Goal: Task Accomplishment & Management: Use online tool/utility

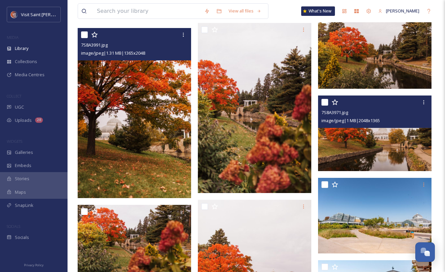
scroll to position [1726, 0]
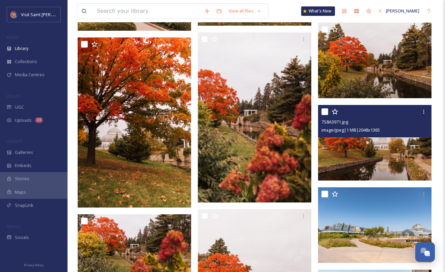
click at [25, 109] on div "UGC" at bounding box center [33, 107] width 67 height 13
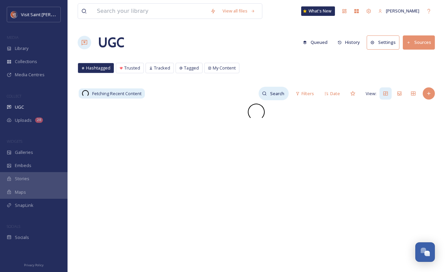
click at [280, 95] on input at bounding box center [278, 93] width 22 height 13
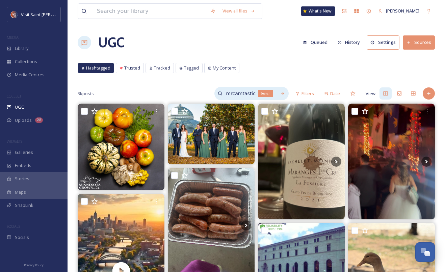
type input "mrcamtastic"
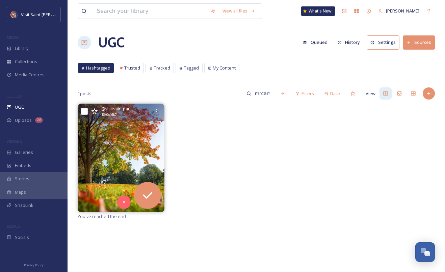
click at [116, 151] on img at bounding box center [121, 158] width 87 height 108
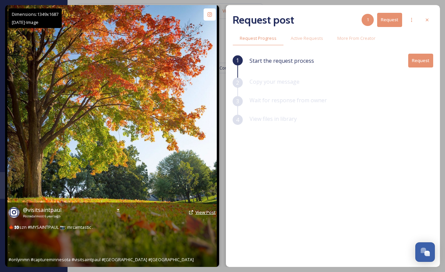
click at [199, 214] on span "View Post" at bounding box center [205, 212] width 20 height 6
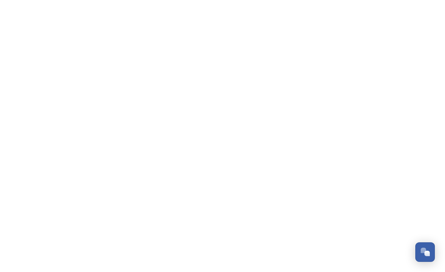
scroll to position [1150, 0]
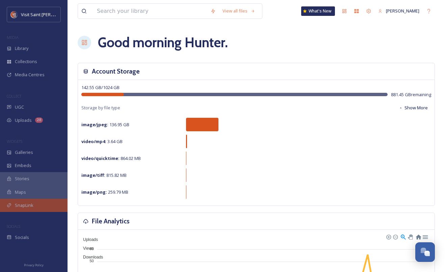
click at [30, 200] on div "SnapLink" at bounding box center [33, 205] width 67 height 13
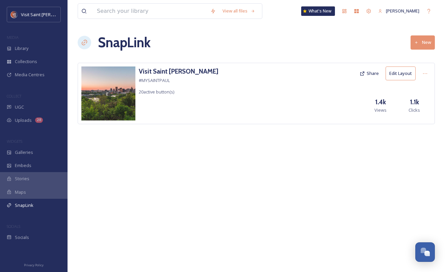
click at [189, 79] on div "Visit Saint [PERSON_NAME] #MYSAINTPAUL 20 active button(s) Share Edit Layout 1.…" at bounding box center [256, 93] width 357 height 61
click at [171, 70] on h3 "Visit Saint [PERSON_NAME]" at bounding box center [179, 71] width 80 height 10
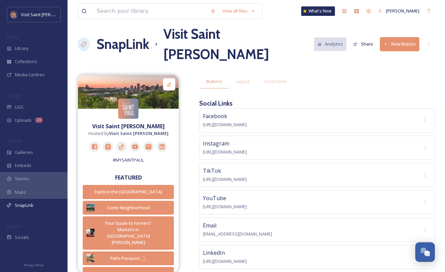
scroll to position [9, 0]
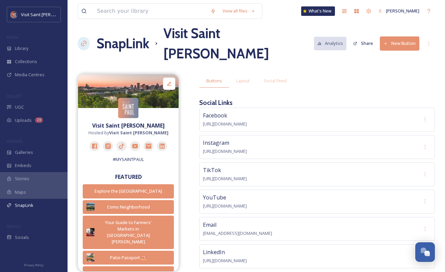
click at [396, 37] on button "New Button" at bounding box center [399, 43] width 39 height 14
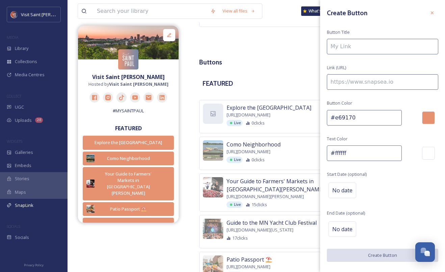
scroll to position [249, 0]
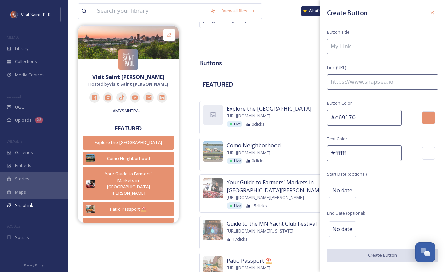
click at [351, 47] on input at bounding box center [382, 47] width 111 height 16
click at [351, 82] on input at bounding box center [382, 82] width 111 height 16
paste input "[URL][DOMAIN_NAME][PERSON_NAME]"
type input "[URL][DOMAIN_NAME][PERSON_NAME]"
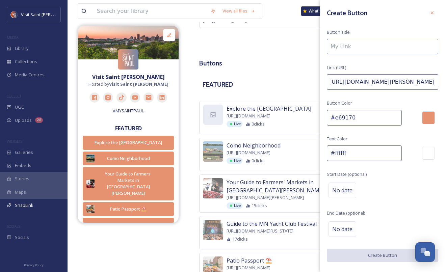
scroll to position [0, 0]
click at [357, 42] on input at bounding box center [382, 47] width 111 height 16
paste input "Top 10 Things to Do this Fall in Saint Paul"
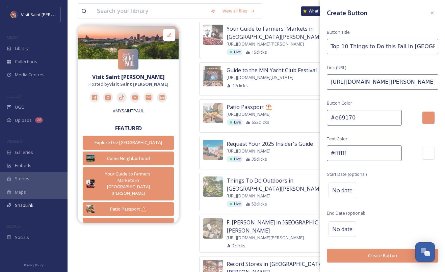
scroll to position [452, 0]
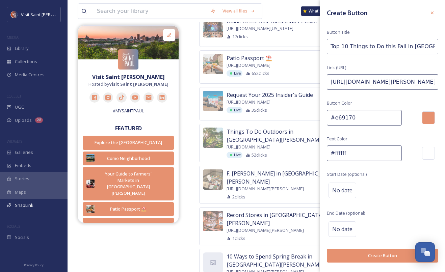
type input "Top 10 Things to Do this Fall in Saint Paul"
click at [364, 252] on button "Create Button" at bounding box center [382, 256] width 111 height 14
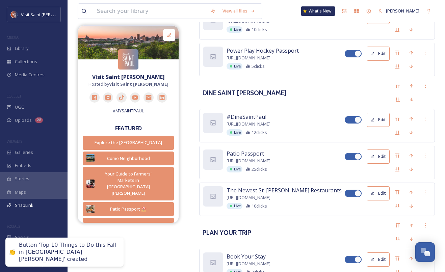
scroll to position [1038, 0]
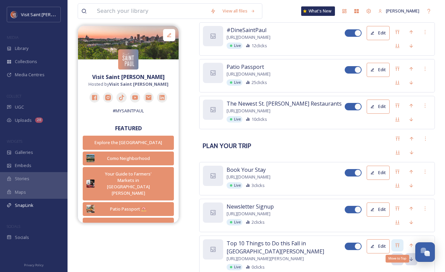
click at [393, 239] on div "Move to Top" at bounding box center [397, 245] width 12 height 12
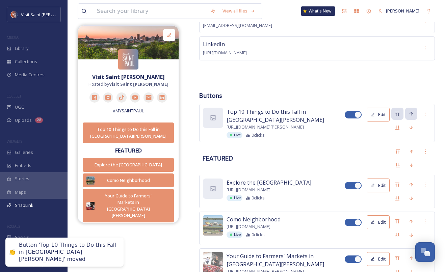
scroll to position [260, 0]
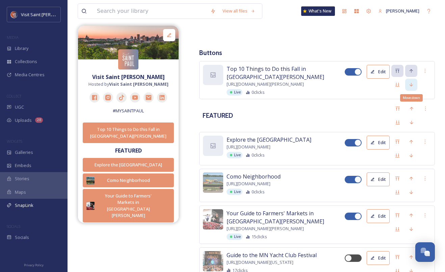
click at [412, 82] on icon at bounding box center [410, 84] width 5 height 5
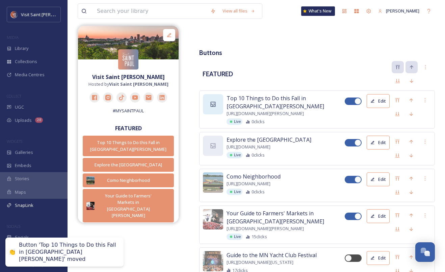
click at [203, 94] on div at bounding box center [213, 104] width 20 height 20
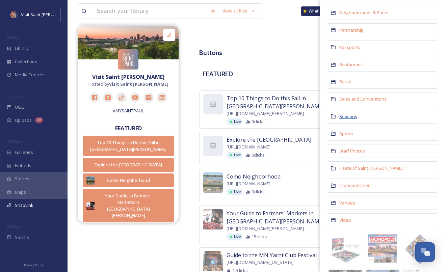
click at [343, 118] on span "Seasons" at bounding box center [348, 116] width 18 height 6
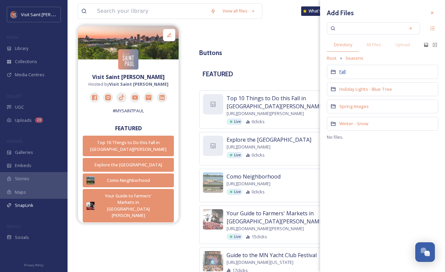
click at [346, 72] on span "Fall" at bounding box center [342, 72] width 6 height 6
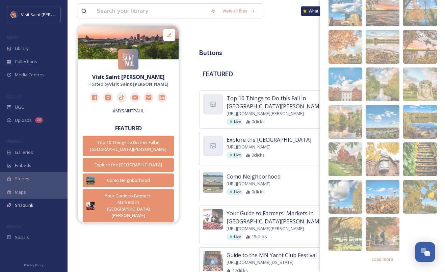
scroll to position [75, 0]
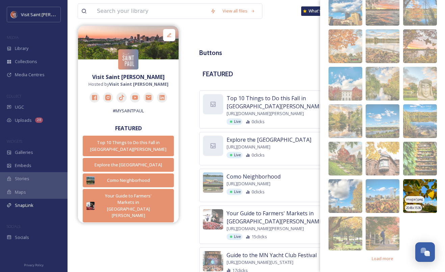
click at [420, 199] on span "image/jpeg" at bounding box center [415, 199] width 18 height 5
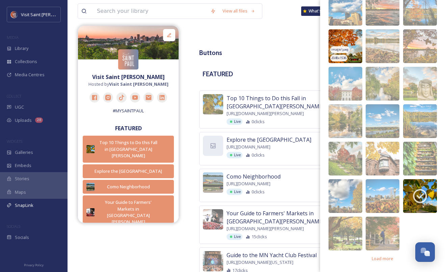
scroll to position [74, 0]
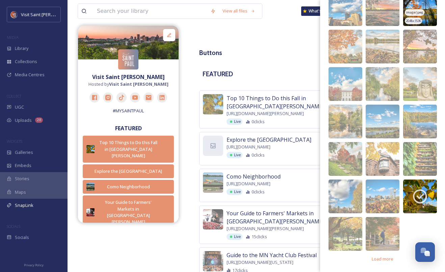
click at [425, 12] on img at bounding box center [420, 9] width 34 height 34
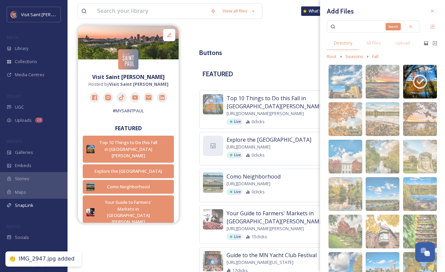
scroll to position [0, 0]
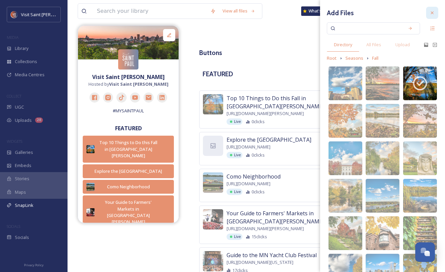
click at [433, 14] on icon at bounding box center [431, 12] width 5 height 5
